Goal: Task Accomplishment & Management: Use online tool/utility

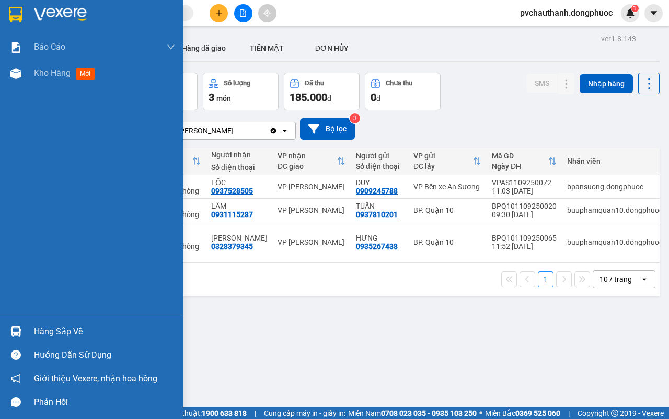
click at [67, 327] on div "Hàng sắp về" at bounding box center [104, 332] width 141 height 16
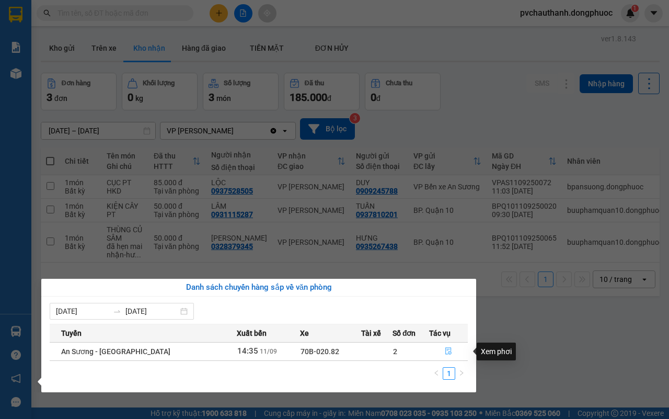
click at [447, 350] on icon "file-done" at bounding box center [448, 350] width 7 height 7
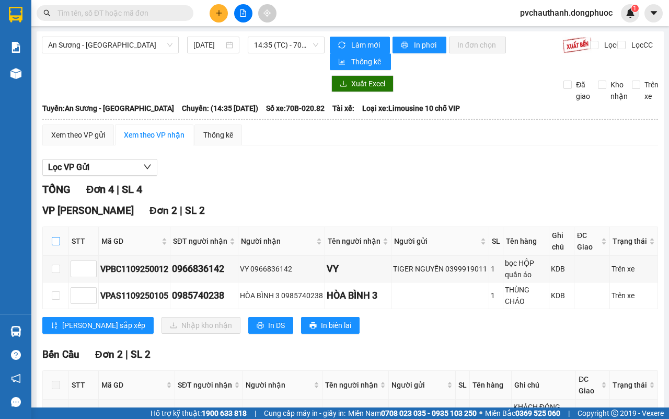
click at [57, 238] on input "checkbox" at bounding box center [56, 241] width 8 height 8
checkbox input "true"
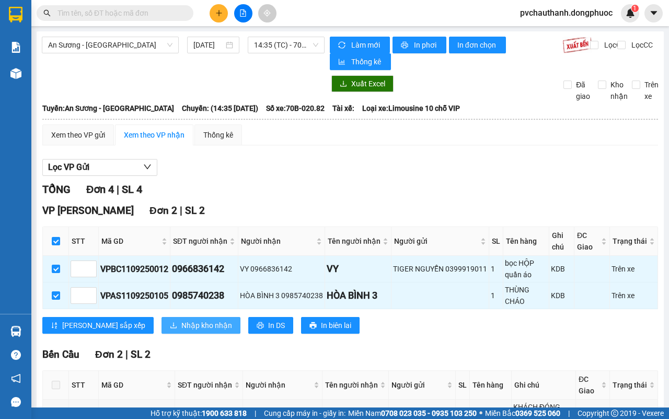
click at [181, 327] on span "Nhập kho nhận" at bounding box center [206, 324] width 51 height 11
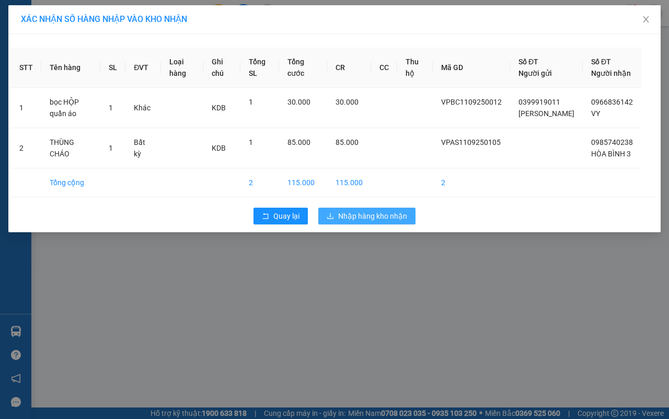
click at [362, 222] on span "Nhập hàng kho nhận" at bounding box center [372, 215] width 69 height 11
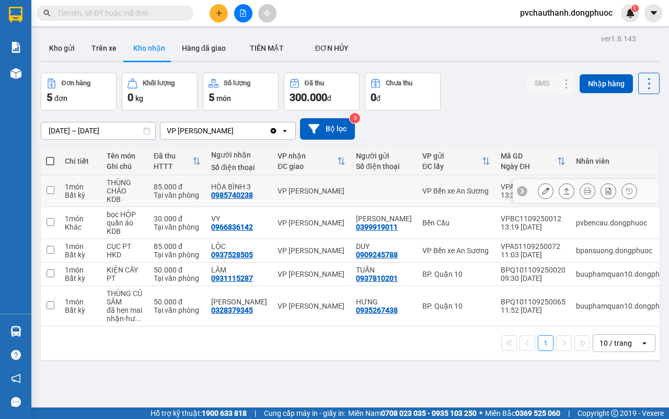
click at [563, 192] on icon at bounding box center [566, 190] width 7 height 7
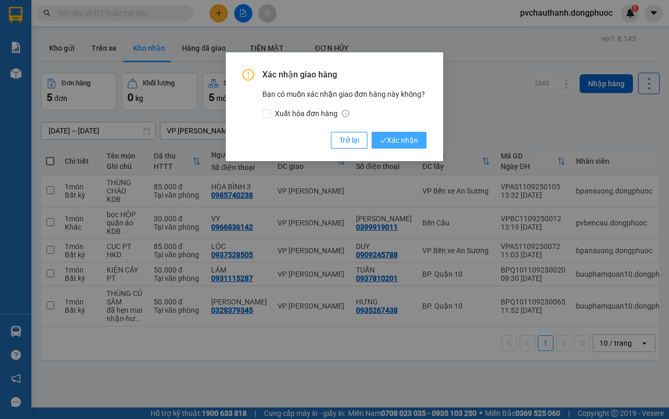
click at [413, 140] on span "Xác nhận" at bounding box center [399, 139] width 38 height 11
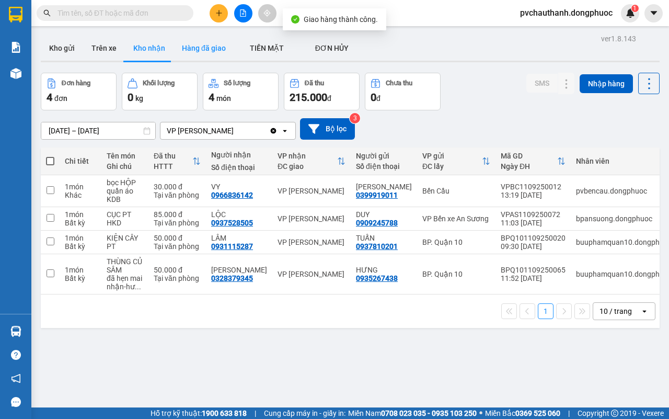
click at [213, 50] on button "Hàng đã giao" at bounding box center [204, 48] width 61 height 25
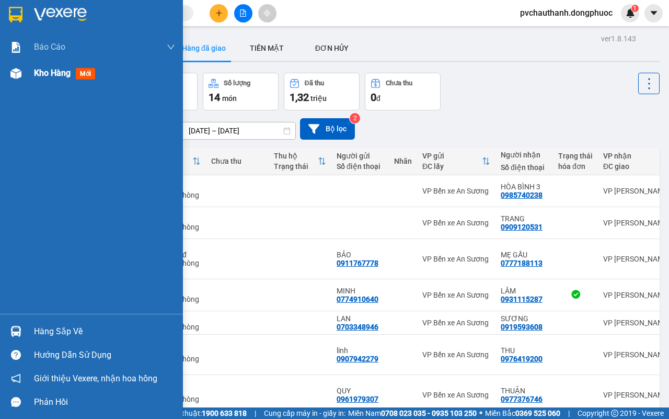
click at [59, 73] on span "Kho hàng" at bounding box center [52, 73] width 37 height 10
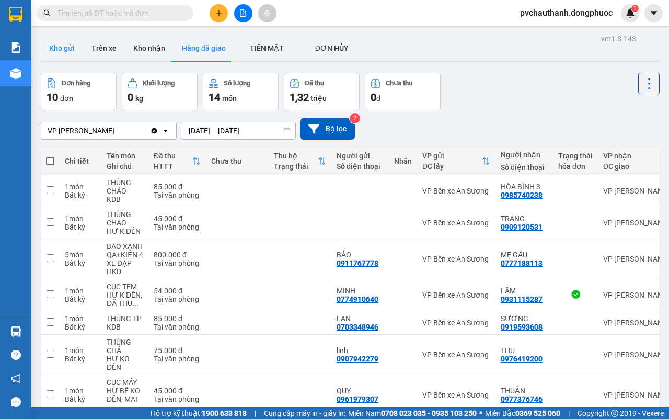
click at [66, 49] on button "Kho gửi" at bounding box center [62, 48] width 42 height 25
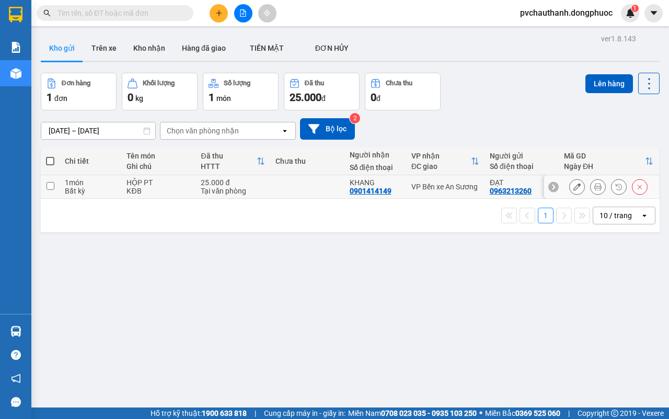
click at [165, 181] on div "HỘP PT" at bounding box center [158, 182] width 64 height 8
checkbox input "true"
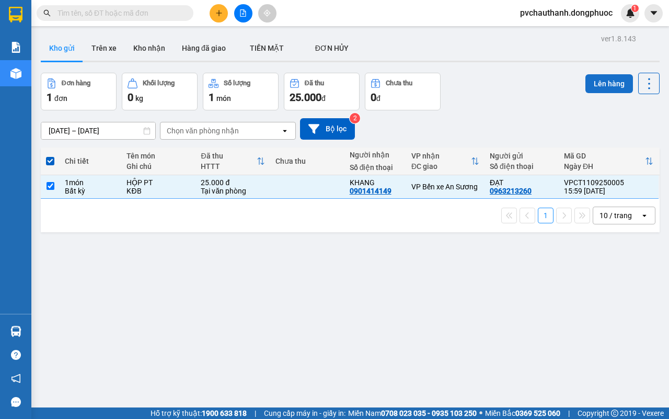
click at [586, 83] on button "Lên hàng" at bounding box center [609, 83] width 48 height 19
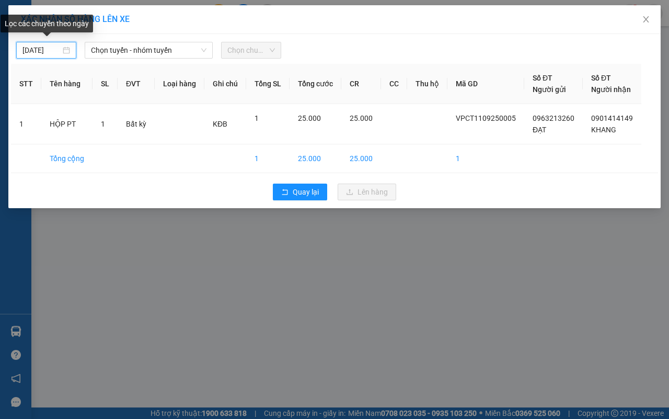
click at [25, 50] on input "[DATE]" at bounding box center [41, 49] width 38 height 11
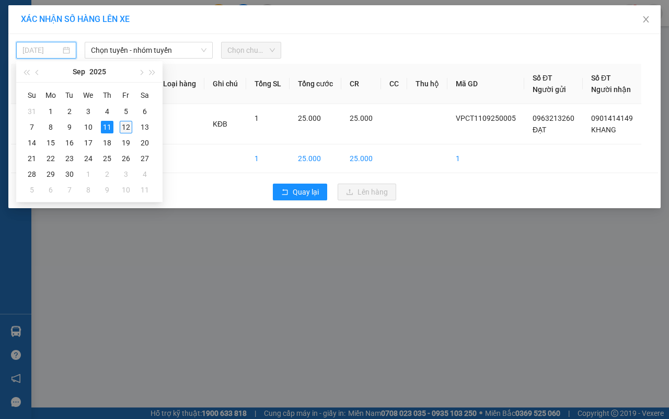
click at [126, 124] on div "12" at bounding box center [126, 127] width 13 height 13
type input "[DATE]"
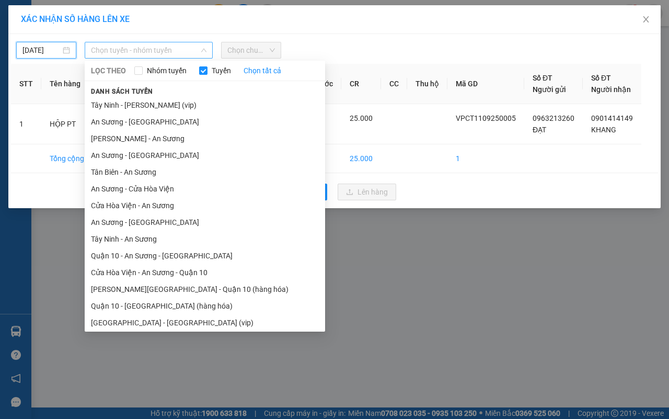
click at [168, 51] on span "Chọn tuyến - nhóm tuyến" at bounding box center [148, 50] width 115 height 16
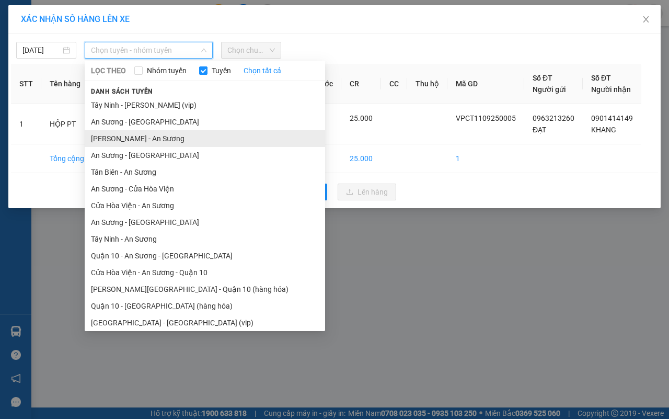
click at [117, 134] on li "[PERSON_NAME] - An Sương" at bounding box center [205, 138] width 240 height 17
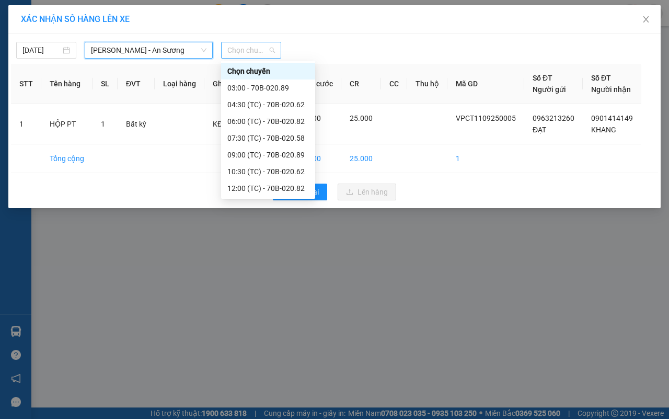
click at [240, 50] on span "Chọn chuyến" at bounding box center [251, 50] width 48 height 16
click at [241, 100] on div "04:30 (TC) - 70B-020.62" at bounding box center [268, 104] width 82 height 11
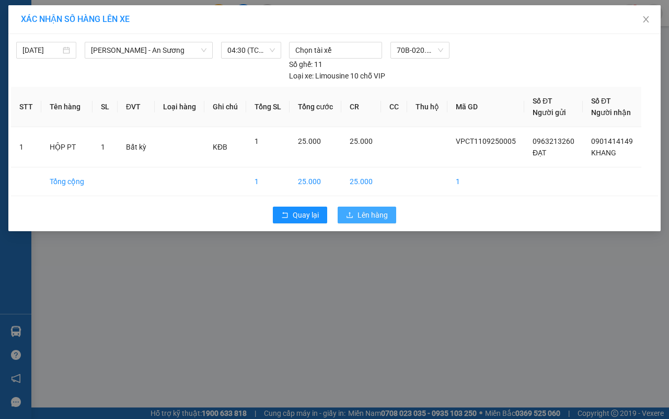
click at [367, 212] on span "Lên hàng" at bounding box center [372, 214] width 30 height 11
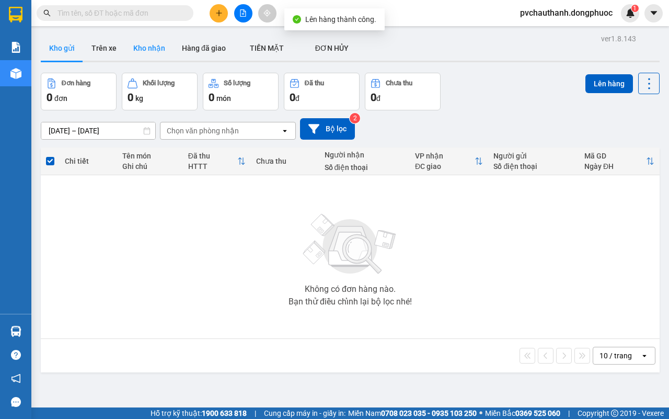
click at [152, 39] on button "Kho nhận" at bounding box center [149, 48] width 49 height 25
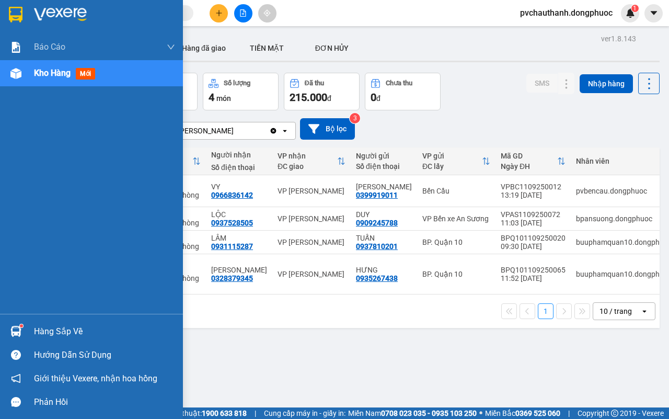
click at [37, 326] on div "Hàng sắp về" at bounding box center [104, 332] width 141 height 16
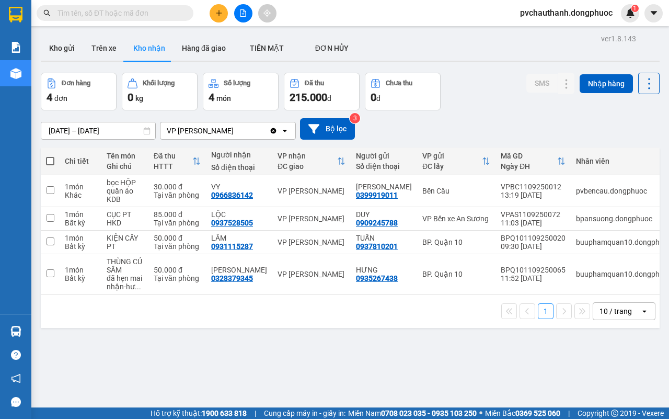
click at [544, 358] on section "Kết quả tìm kiếm ( 0 ) Bộ lọc No Data pvchauthanh.dongphuoc 1 Báo cáo Mẫu 1: Bá…" at bounding box center [334, 209] width 669 height 419
click at [106, 45] on button "Trên xe" at bounding box center [104, 48] width 42 height 25
